Goal: Navigation & Orientation: Find specific page/section

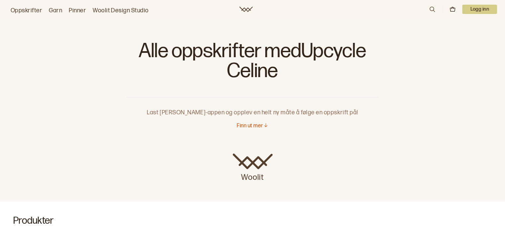
click at [36, 6] on link "Oppskrifter" at bounding box center [27, 10] width 32 height 9
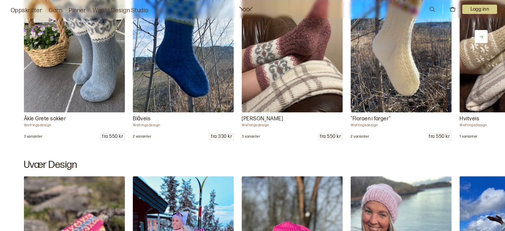
scroll to position [646, 0]
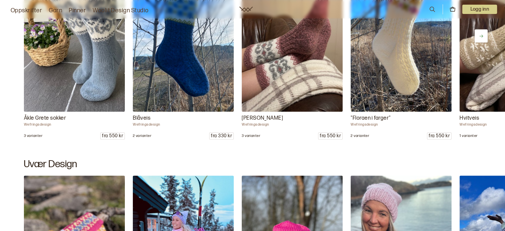
click at [140, 119] on p "Blåveis" at bounding box center [183, 118] width 101 height 8
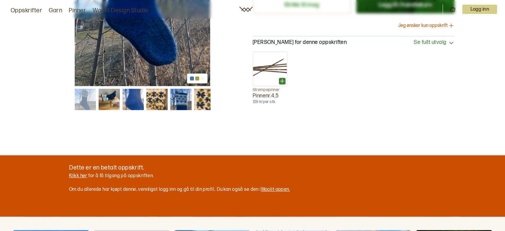
scroll to position [242, 0]
